Goal: Leave review/rating: Share an evaluation or opinion about a product, service, or content

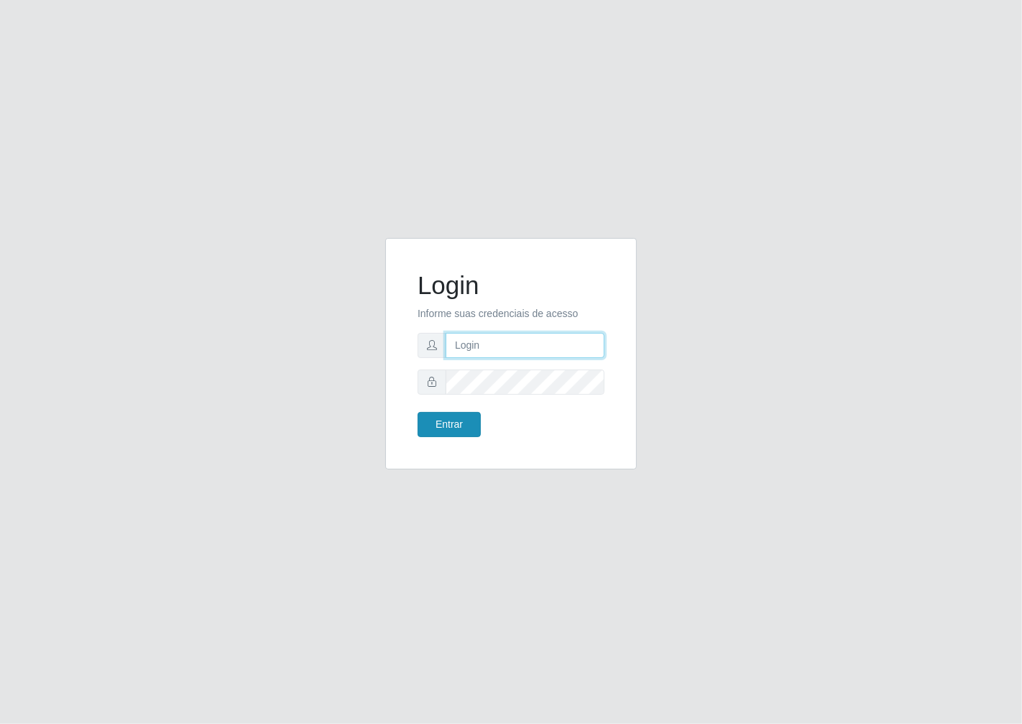
type input "janaina@iwof"
click at [431, 415] on button "Entrar" at bounding box center [449, 424] width 63 height 25
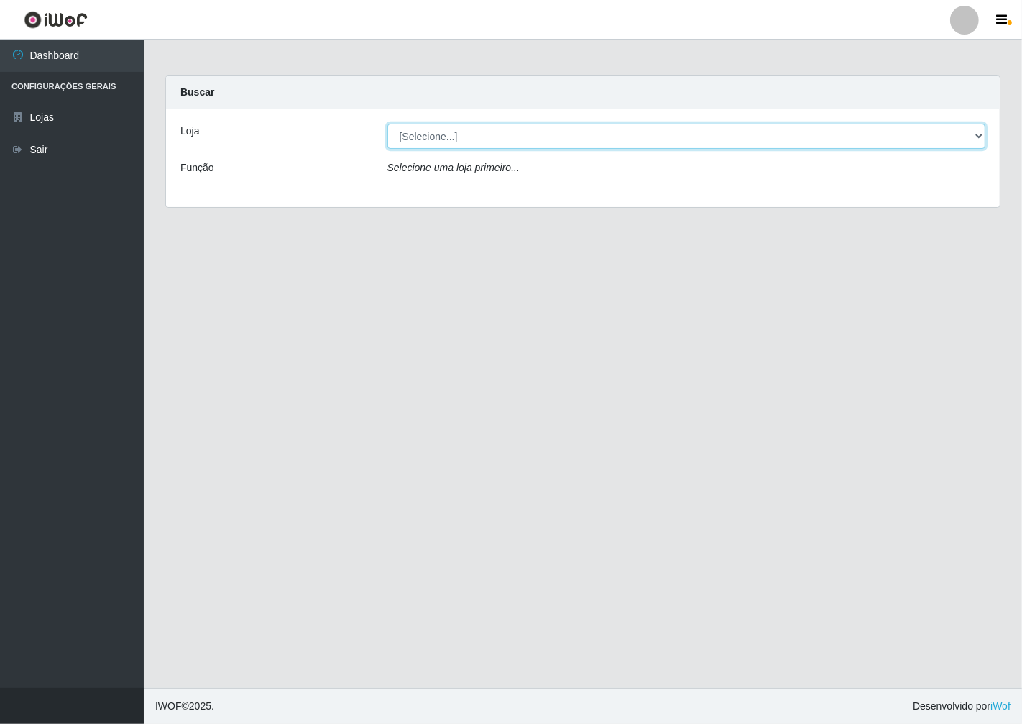
click at [974, 132] on select "[Selecione...] Minimercado Filezão" at bounding box center [686, 136] width 599 height 25
select select "204"
click at [387, 124] on select "[Selecione...] Minimercado Filezão" at bounding box center [686, 136] width 599 height 25
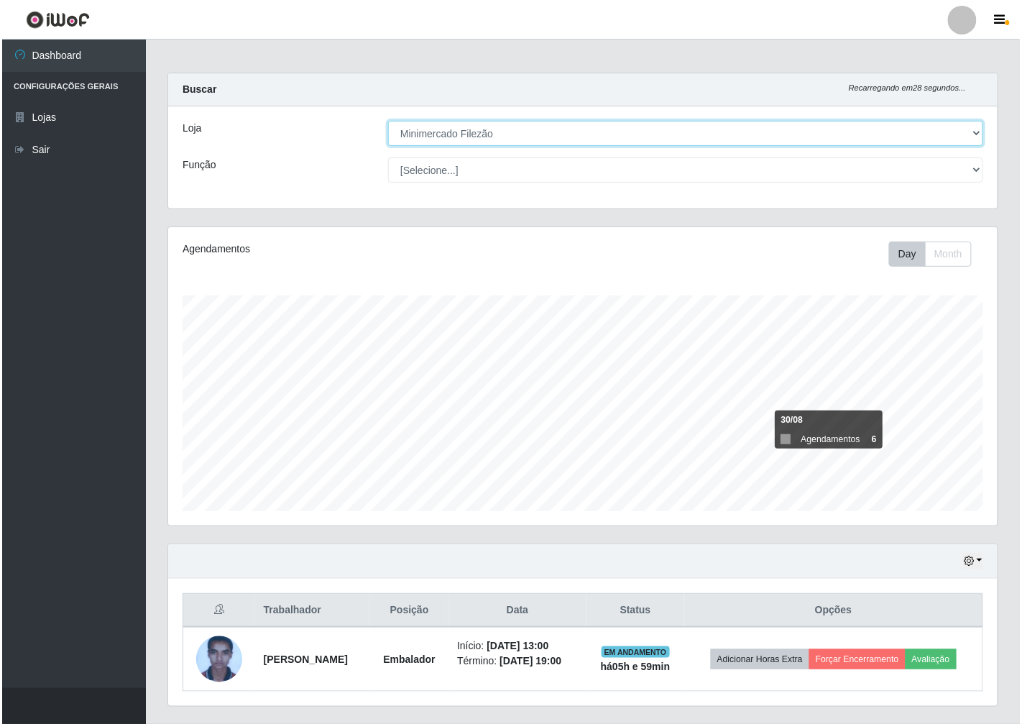
scroll to position [38, 0]
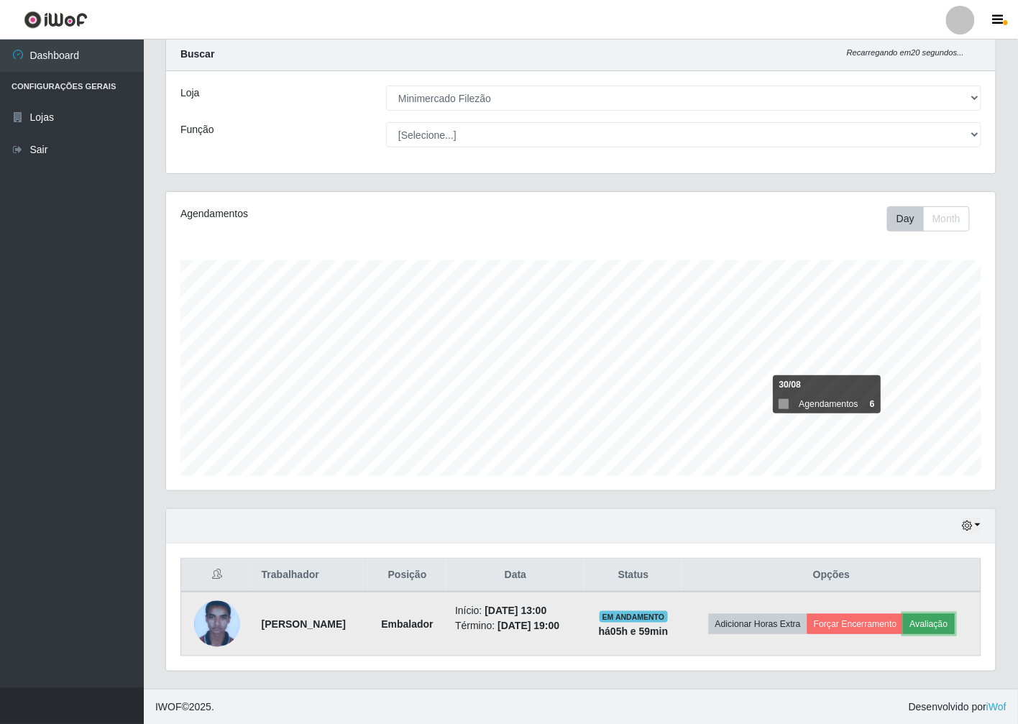
click at [954, 625] on button "Avaliação" at bounding box center [928, 624] width 51 height 20
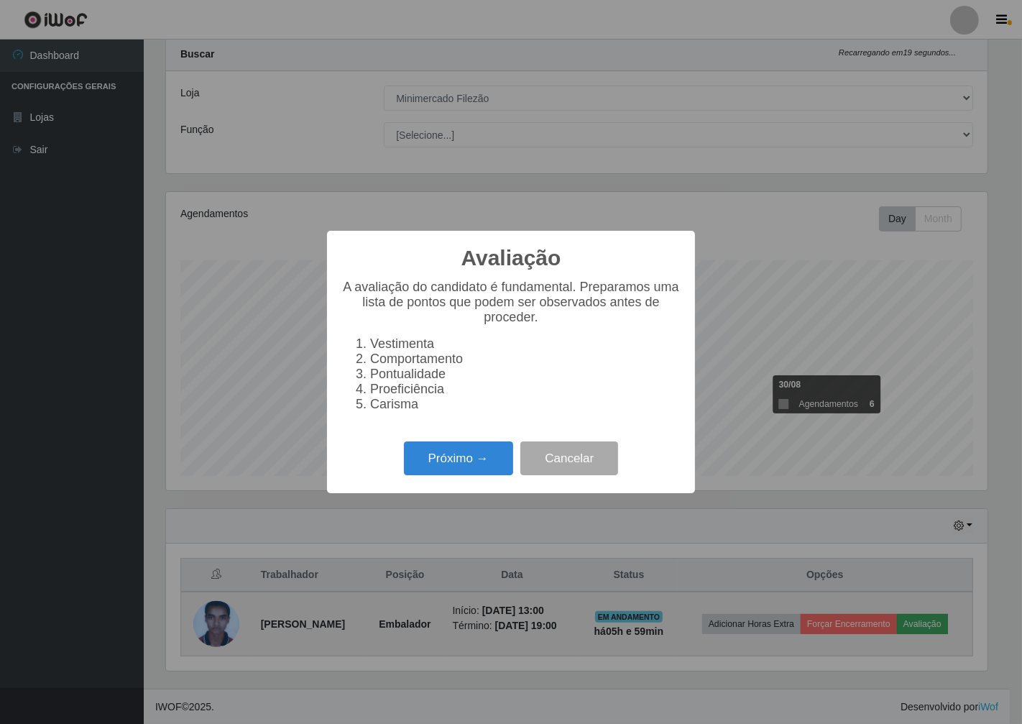
scroll to position [298, 821]
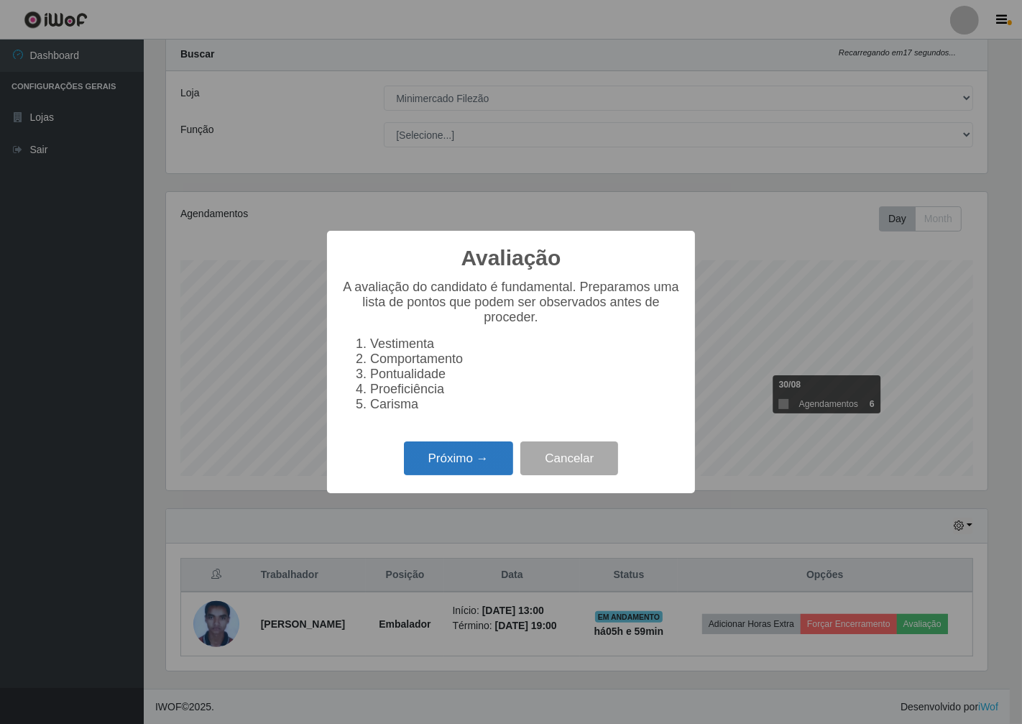
click at [497, 475] on button "Próximo →" at bounding box center [458, 458] width 109 height 34
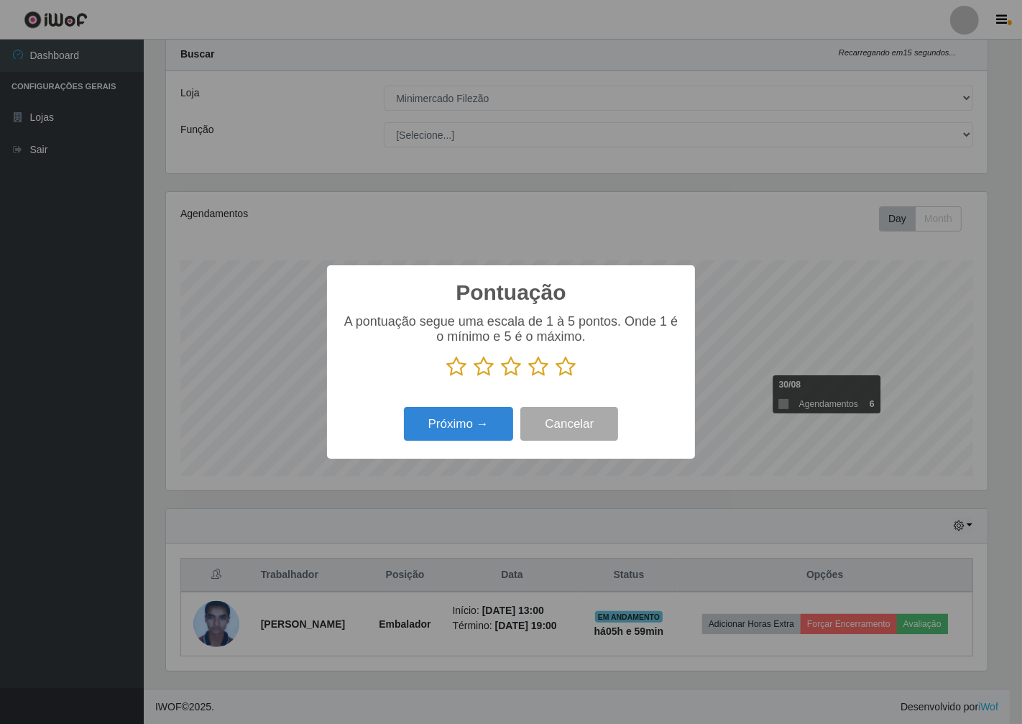
click at [563, 368] on icon at bounding box center [566, 367] width 20 height 22
click at [556, 377] on input "radio" at bounding box center [556, 377] width 0 height 0
click at [479, 430] on button "Próximo →" at bounding box center [458, 424] width 109 height 34
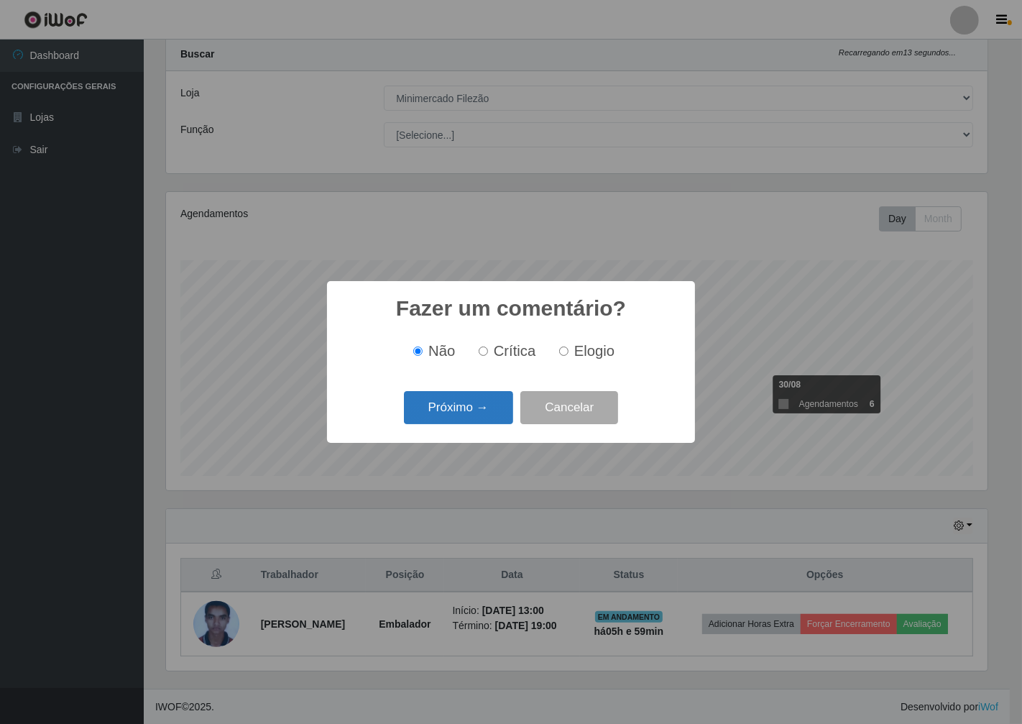
click at [479, 425] on button "Próximo →" at bounding box center [458, 408] width 109 height 34
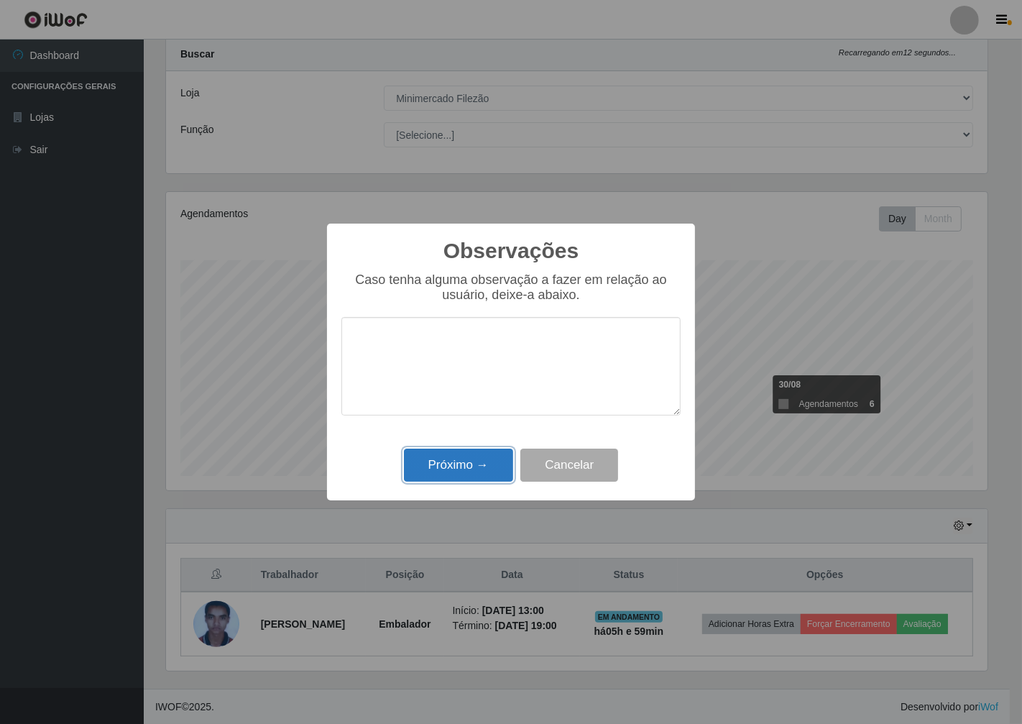
click at [476, 461] on button "Próximo →" at bounding box center [458, 465] width 109 height 34
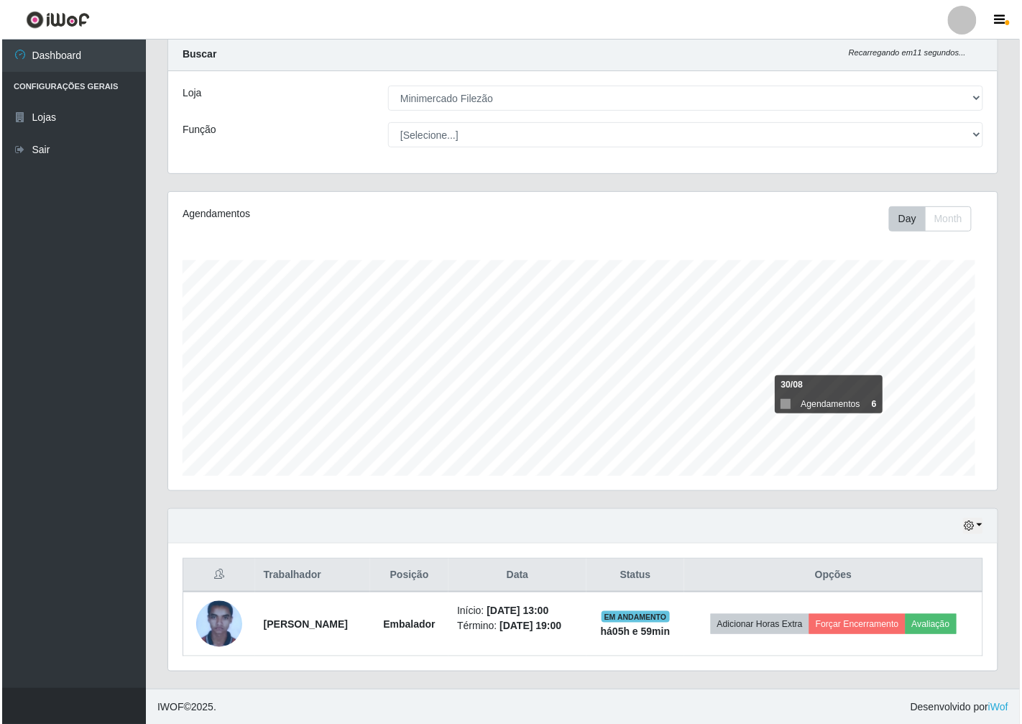
scroll to position [298, 829]
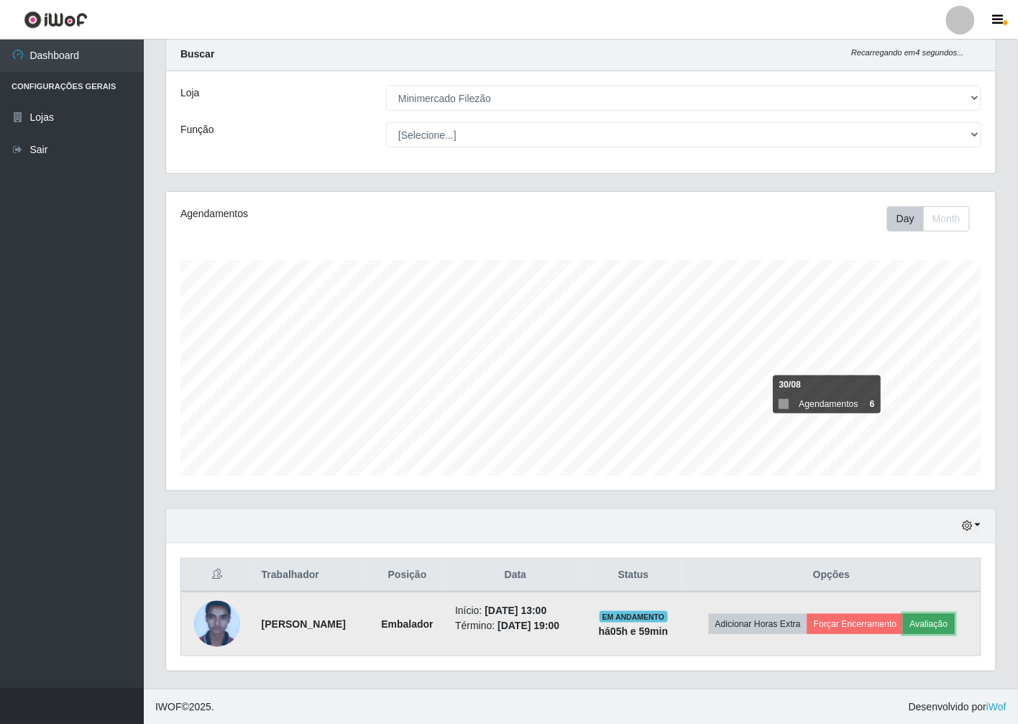
click at [944, 624] on button "Avaliação" at bounding box center [928, 624] width 51 height 20
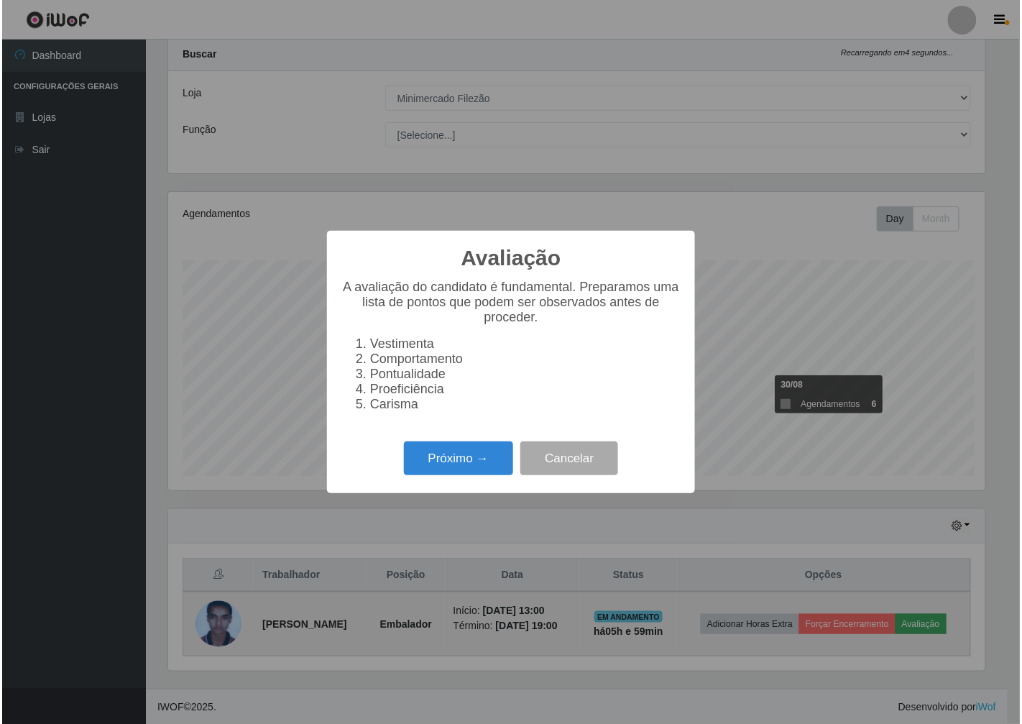
scroll to position [298, 821]
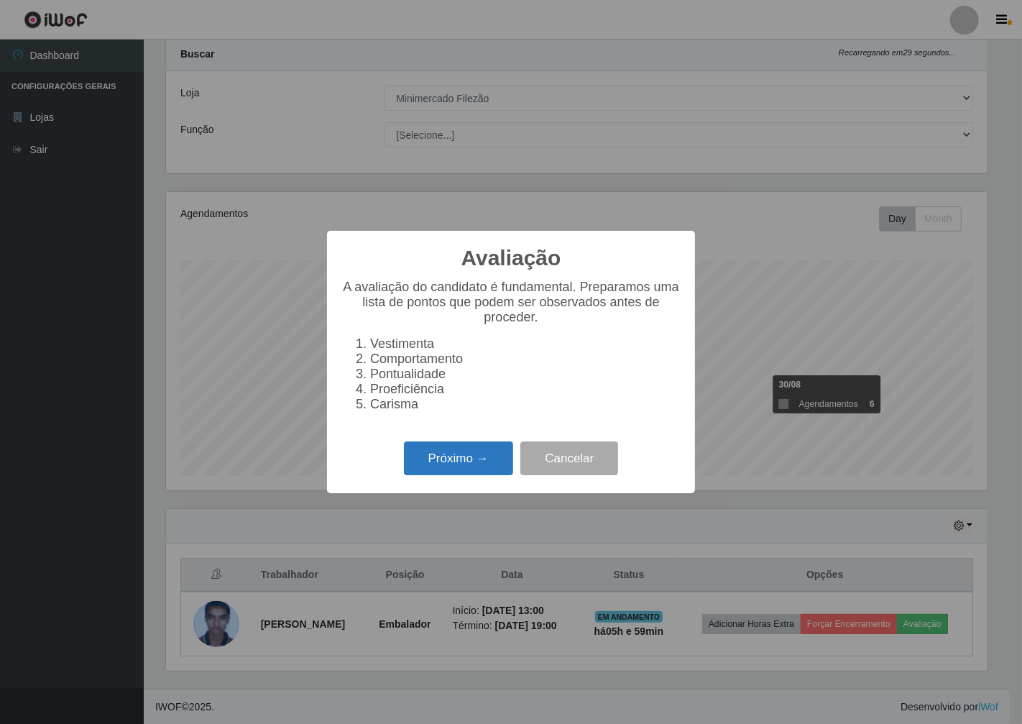
click at [467, 469] on button "Próximo →" at bounding box center [458, 458] width 109 height 34
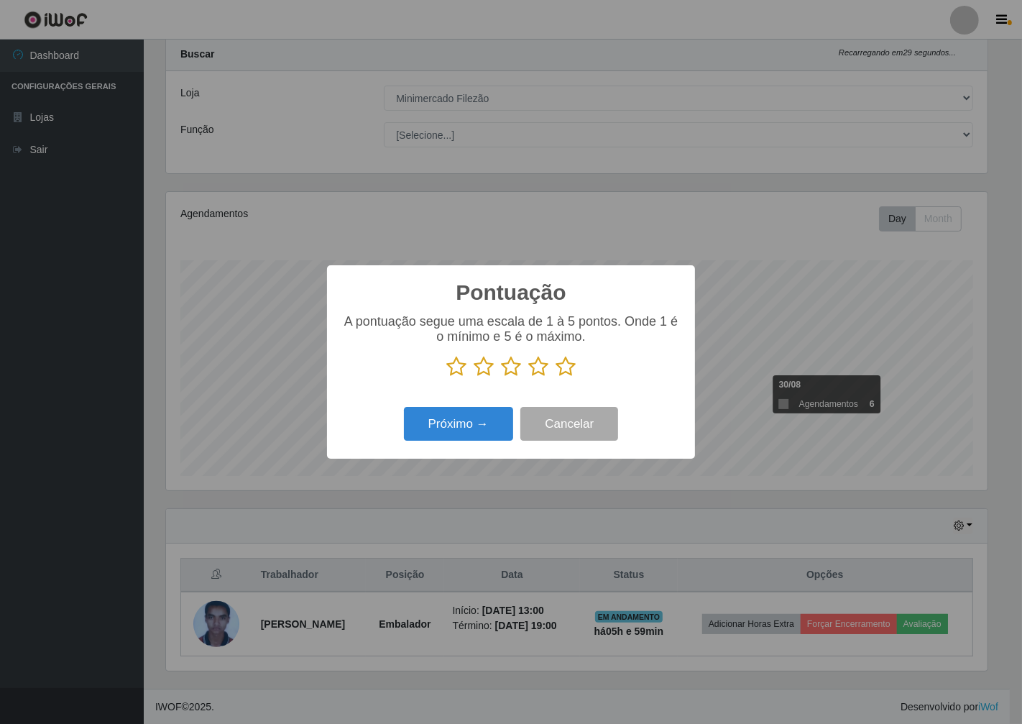
scroll to position [718334, 717810]
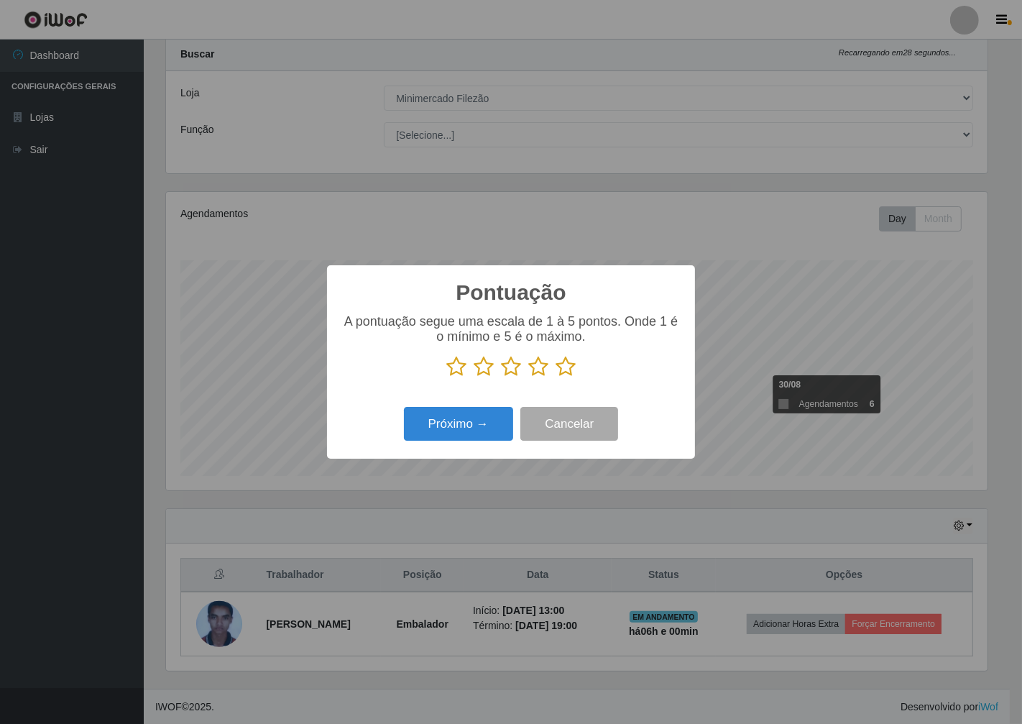
click at [564, 370] on icon at bounding box center [566, 367] width 20 height 22
click at [556, 377] on input "radio" at bounding box center [556, 377] width 0 height 0
click at [468, 428] on button "Próximo →" at bounding box center [458, 424] width 109 height 34
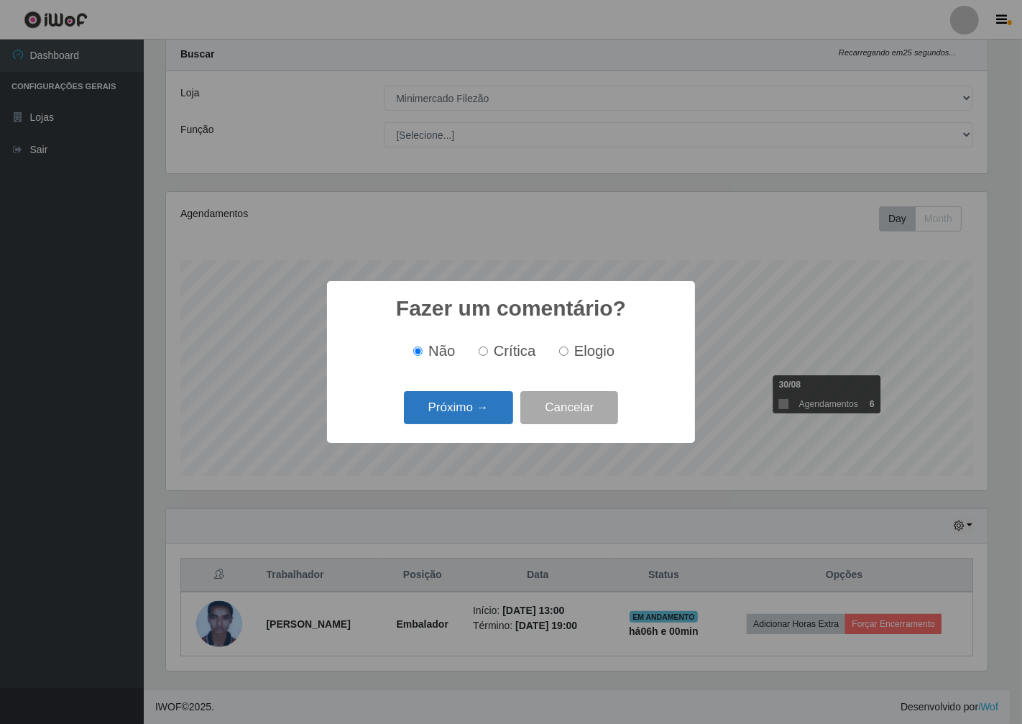
click at [479, 420] on button "Próximo →" at bounding box center [458, 408] width 109 height 34
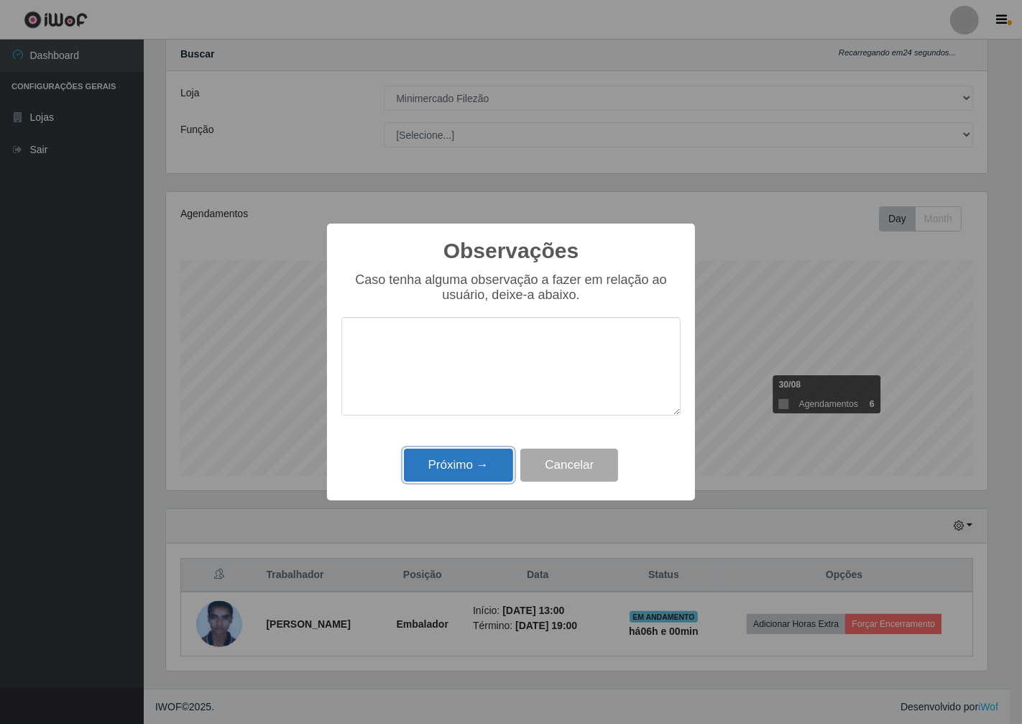
click at [483, 466] on button "Próximo →" at bounding box center [458, 465] width 109 height 34
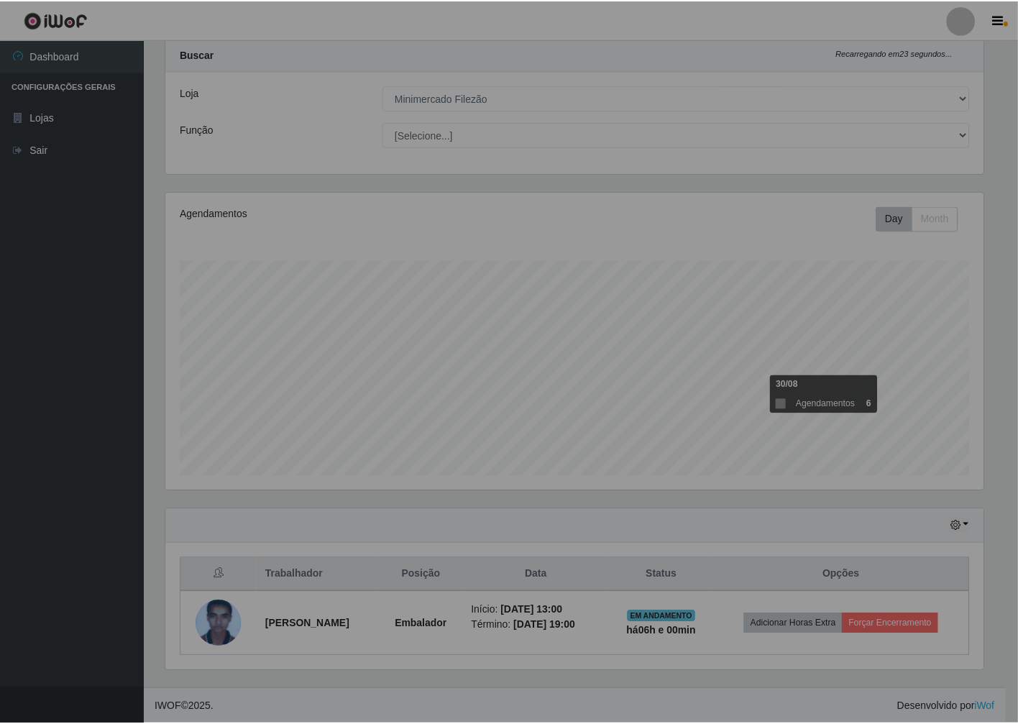
scroll to position [298, 829]
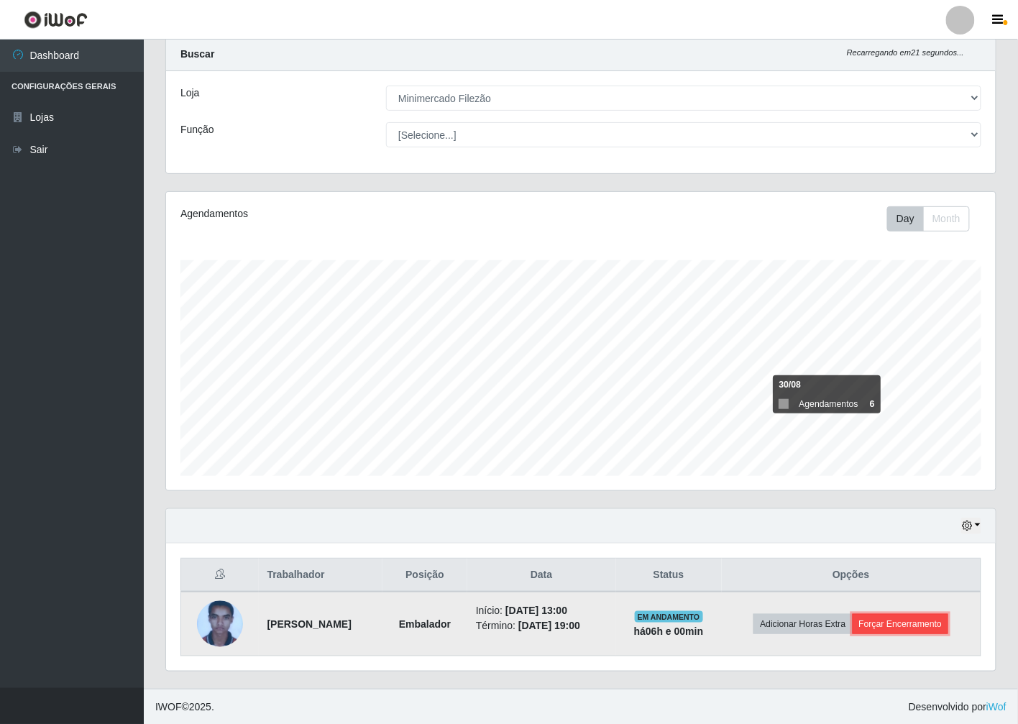
click at [928, 624] on button "Forçar Encerramento" at bounding box center [900, 624] width 96 height 20
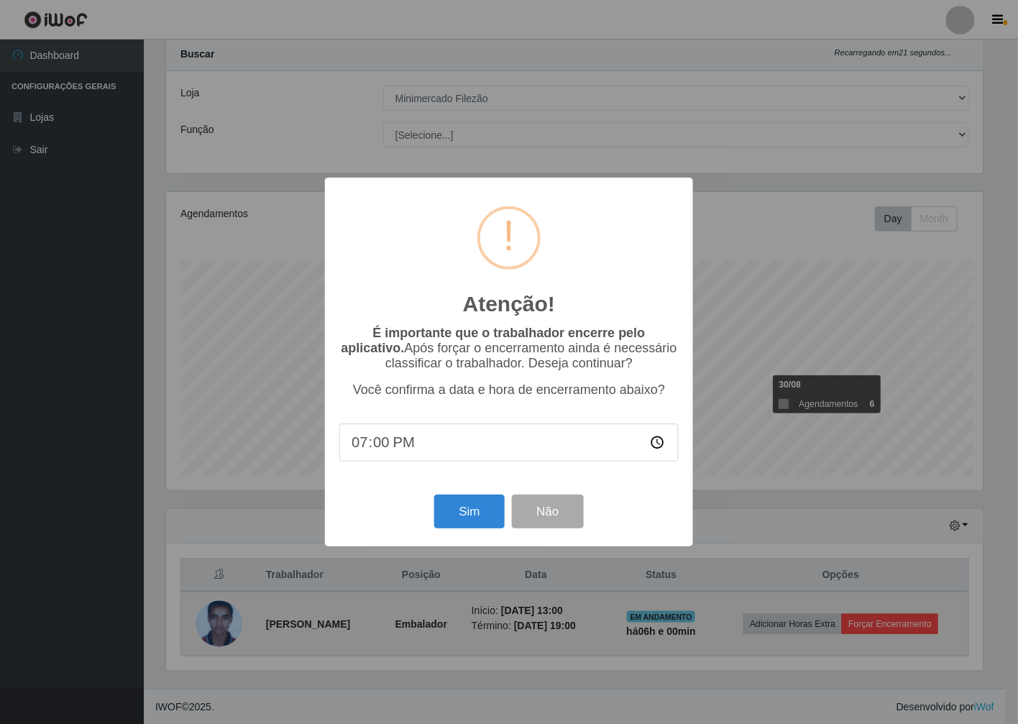
scroll to position [298, 821]
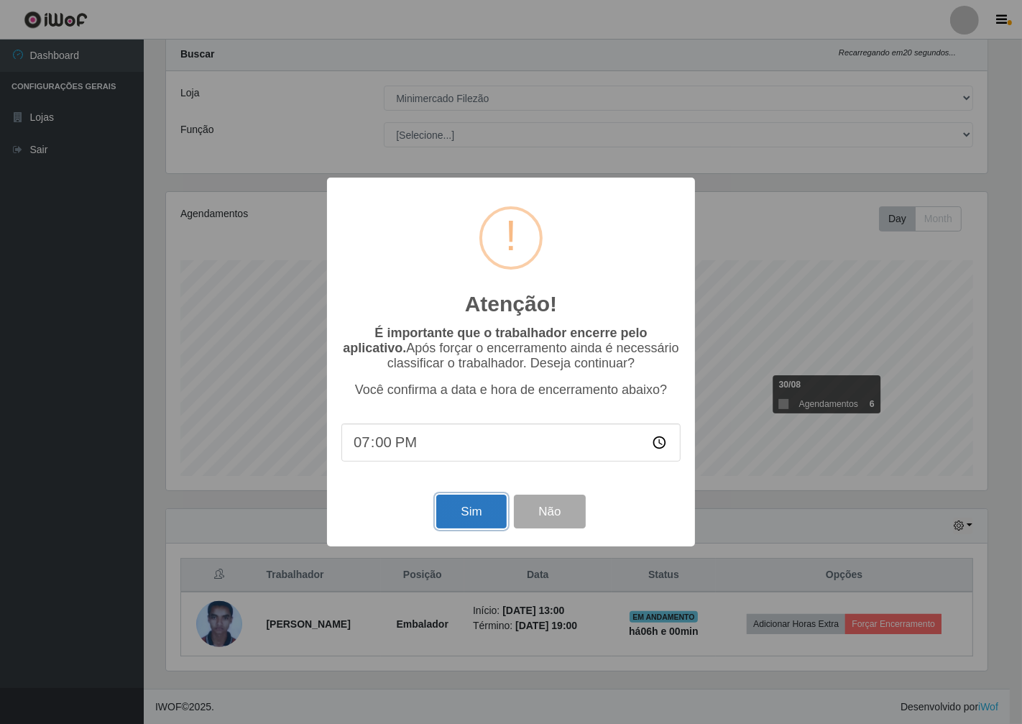
click at [486, 517] on button "Sim" at bounding box center [471, 511] width 70 height 34
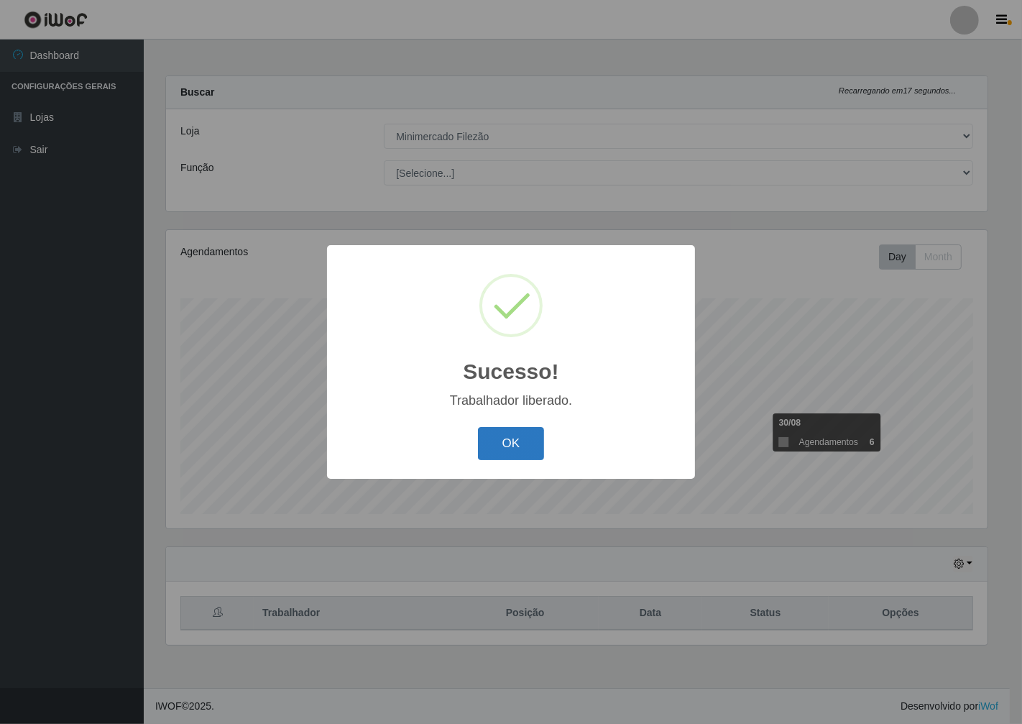
click at [521, 457] on button "OK" at bounding box center [511, 444] width 67 height 34
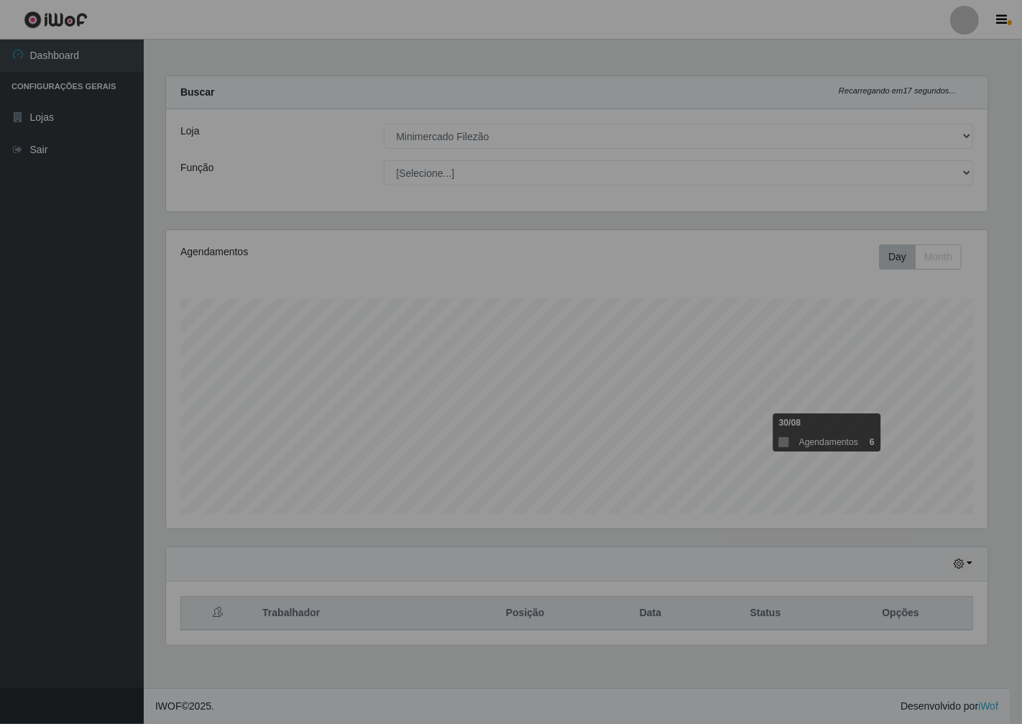
scroll to position [298, 834]
